Goal: Transaction & Acquisition: Book appointment/travel/reservation

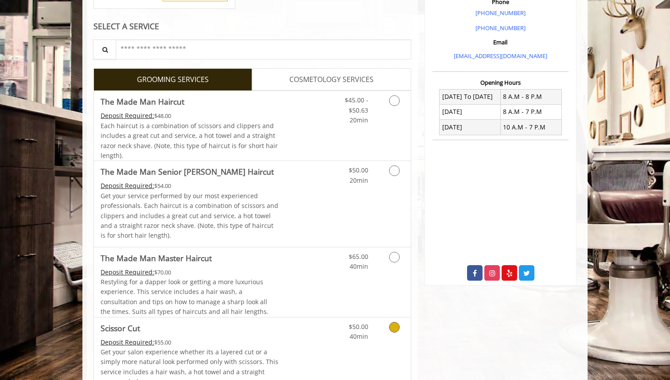
scroll to position [260, 0]
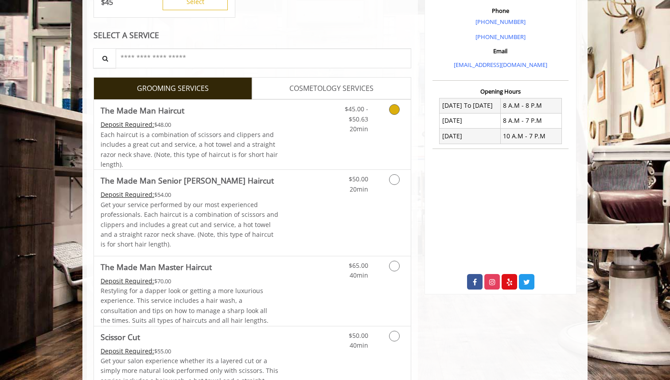
click at [392, 116] on link "Grooming services" at bounding box center [393, 117] width 23 height 34
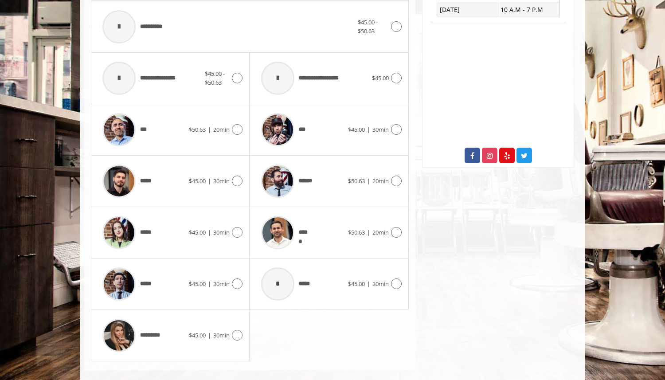
scroll to position [399, 0]
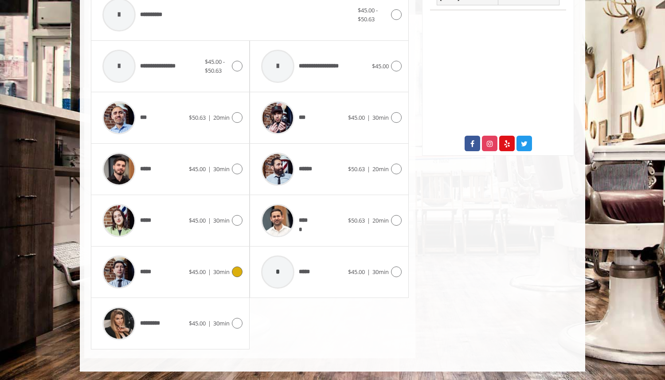
click at [188, 280] on div "***** $45.00 | 30min" at bounding box center [170, 272] width 145 height 42
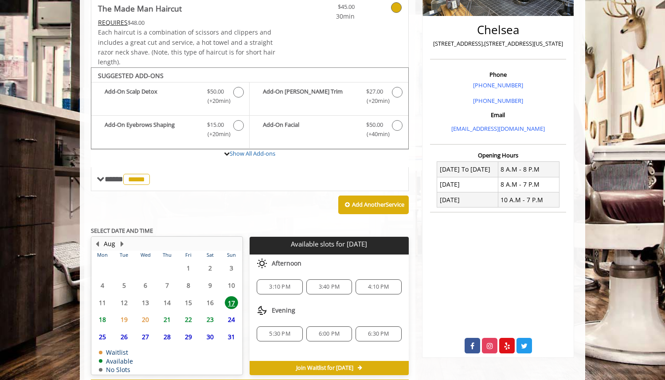
scroll to position [235, 0]
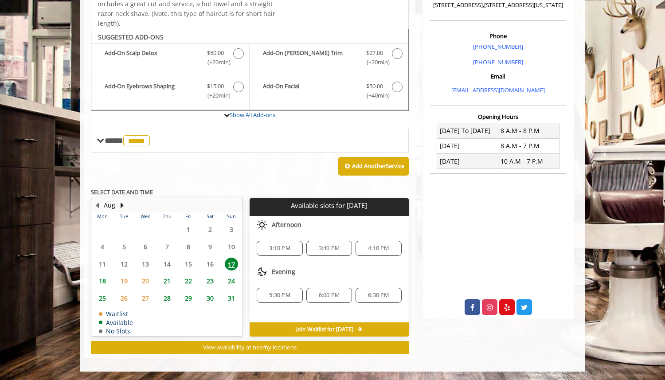
click at [276, 248] on span "3:10 PM" at bounding box center [279, 248] width 21 height 7
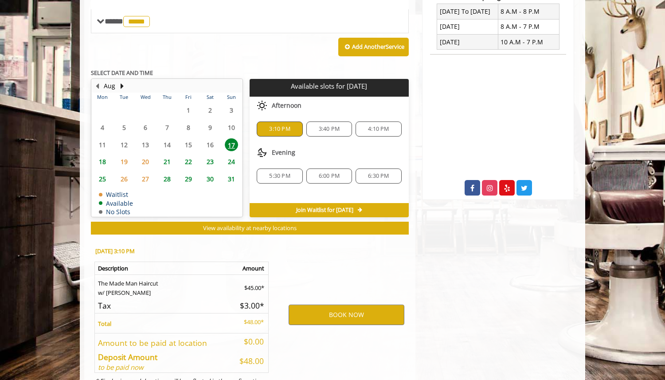
scroll to position [395, 0]
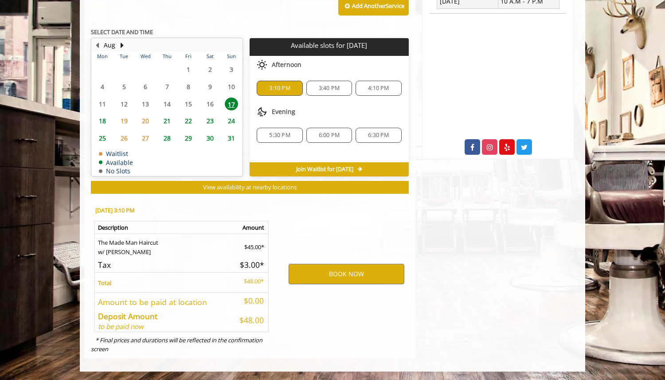
click at [318, 95] on div "3:40 PM" at bounding box center [329, 88] width 46 height 15
click at [296, 88] on span "3:10 PM" at bounding box center [280, 88] width 38 height 7
click at [332, 272] on button "BOOK NOW" at bounding box center [347, 274] width 116 height 20
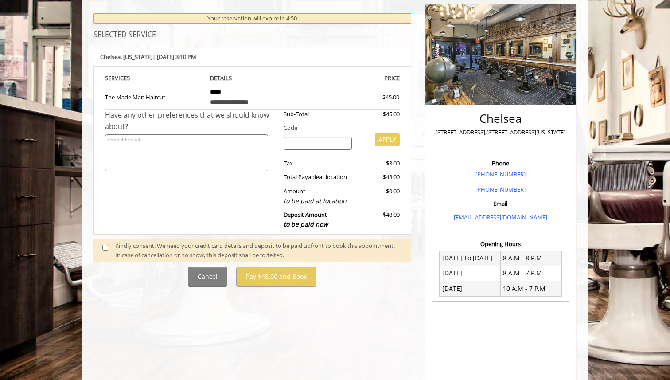
scroll to position [110, 0]
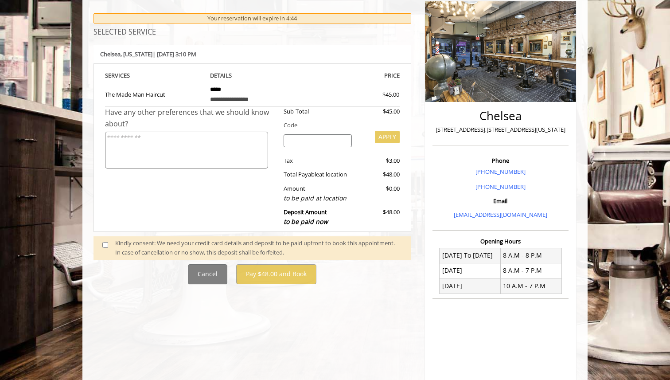
click at [197, 135] on textarea at bounding box center [186, 150] width 163 height 37
click at [327, 156] on div "Tax" at bounding box center [318, 160] width 82 height 9
click at [98, 243] on span at bounding box center [109, 248] width 26 height 19
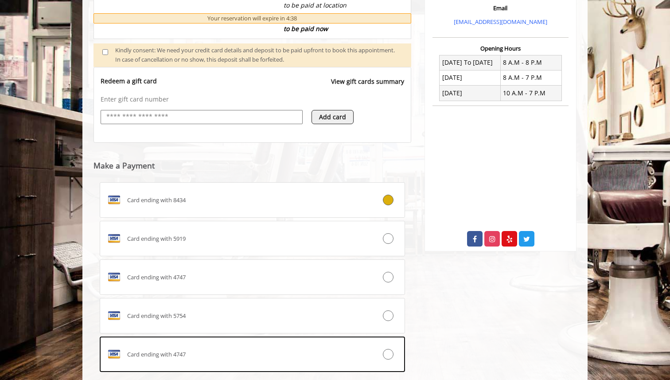
scroll to position [305, 0]
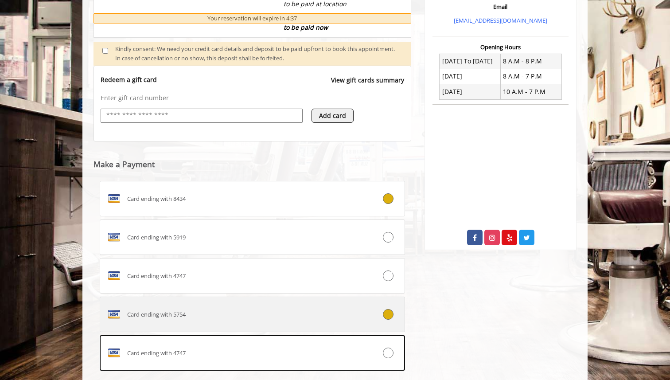
click at [227, 314] on div "Card ending with 5754" at bounding box center [227, 314] width 254 height 14
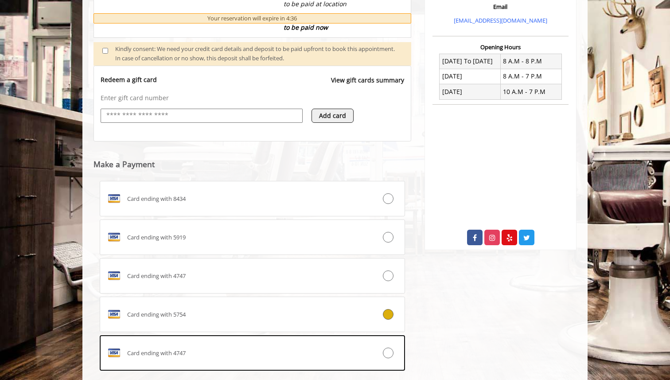
scroll to position [408, 0]
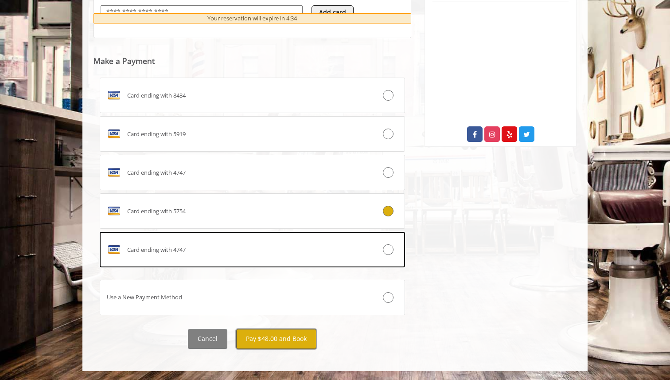
click at [298, 335] on button "Pay $48.00 and Book" at bounding box center [276, 339] width 80 height 20
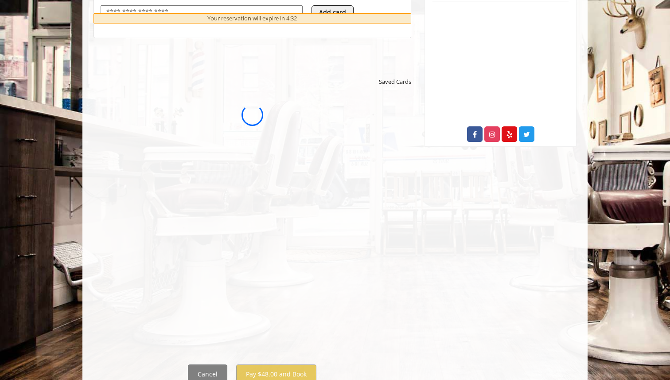
scroll to position [0, 0]
